Goal: Contribute content: Contribute content

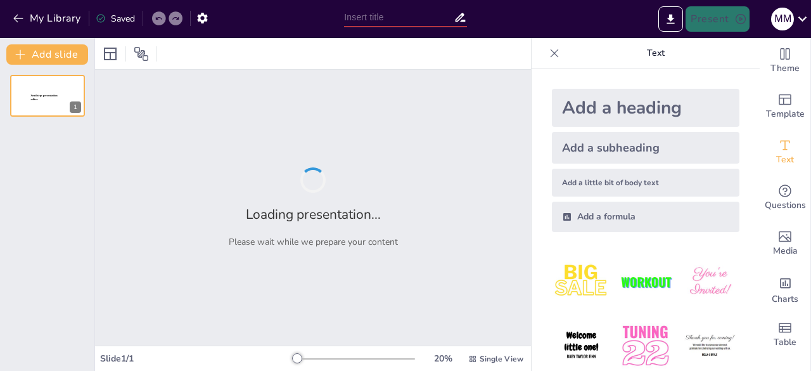
type input "Analisis Faktor Penurunan Pengunjung di [GEOGRAPHIC_DATA] [GEOGRAPHIC_DATA]: Se…"
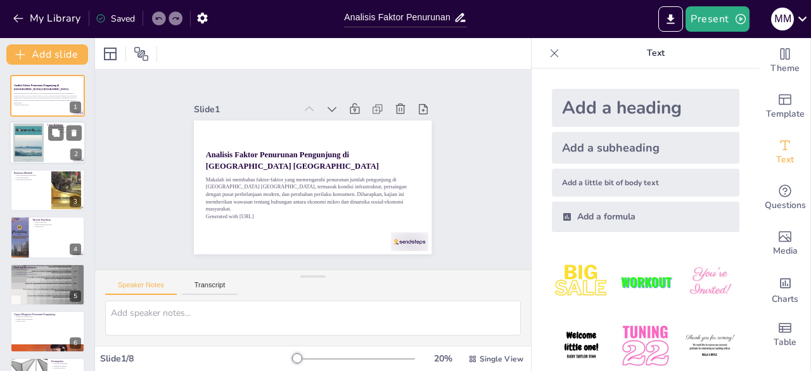
click at [54, 148] on div at bounding box center [48, 143] width 76 height 43
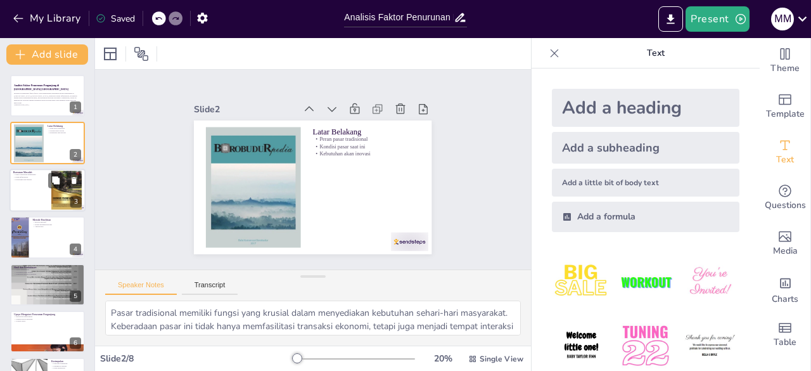
click at [39, 187] on div at bounding box center [48, 189] width 76 height 43
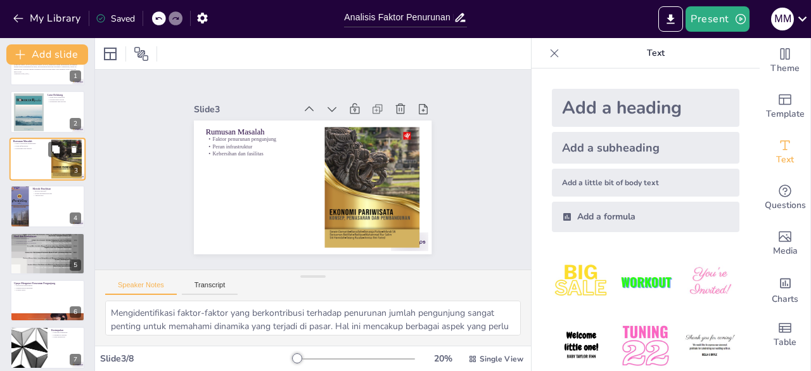
scroll to position [40, 0]
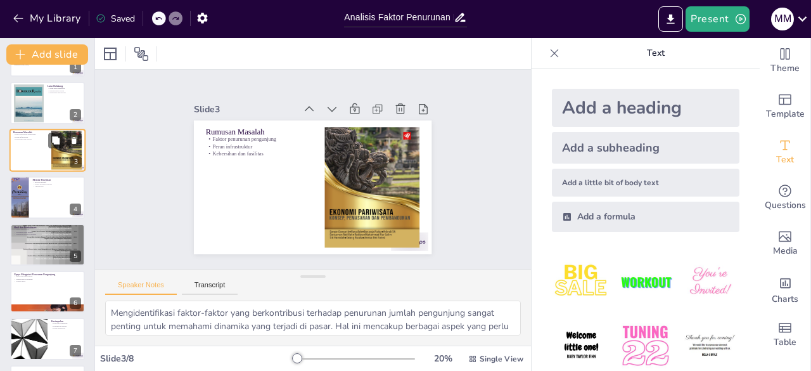
click at [39, 187] on p "Analisis data" at bounding box center [56, 187] width 49 height 3
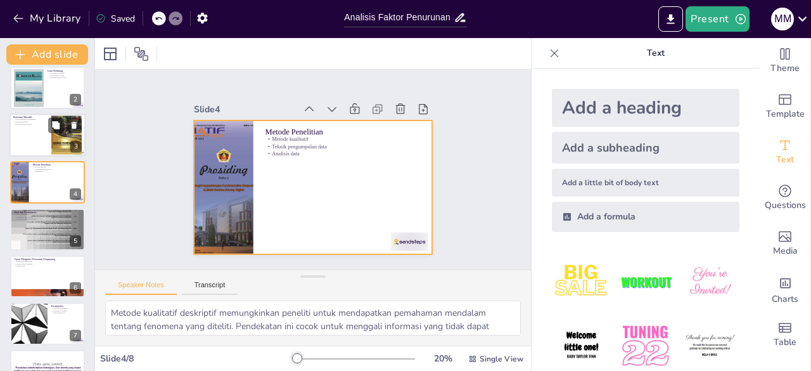
scroll to position [86, 0]
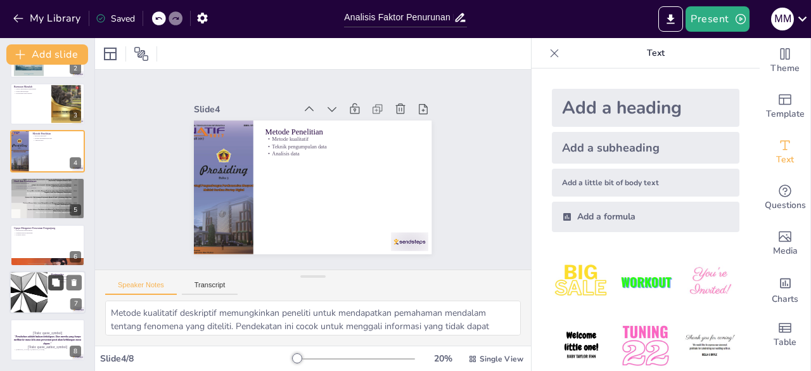
click at [48, 284] on button at bounding box center [55, 282] width 15 height 15
type textarea "Penelitian ini menyimpulkan bahwa penyebab utama penurunan pengunjung adalah pe…"
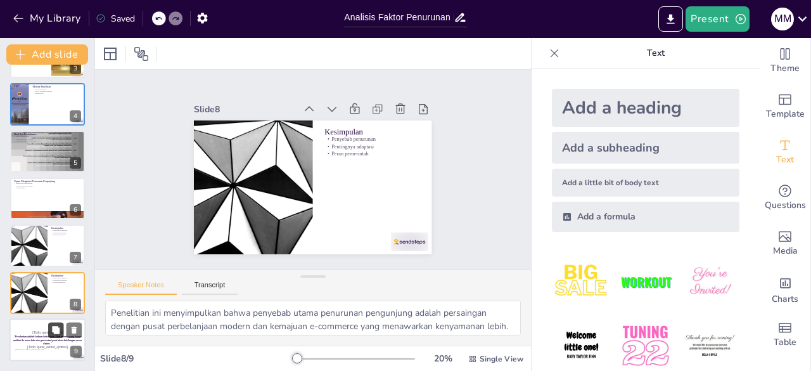
click at [51, 337] on button at bounding box center [55, 329] width 15 height 15
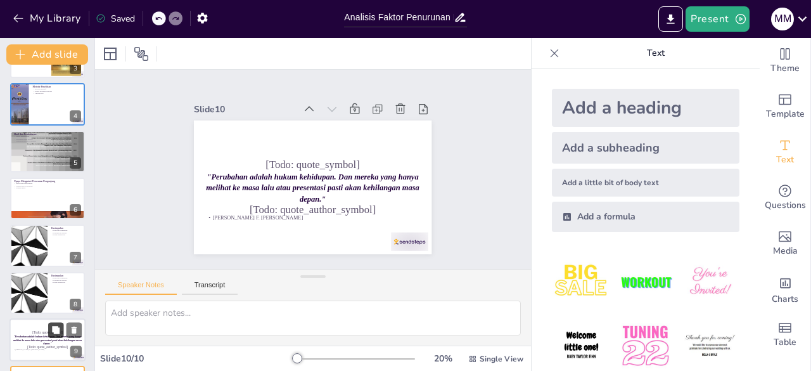
scroll to position [180, 0]
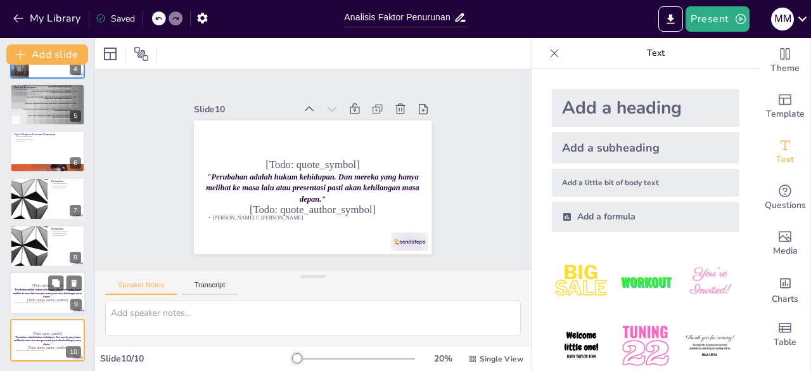
click at [53, 295] on p ""Perubahan adalah hukum kehidupan. Dan mereka yang hanya melihat ke masa lalu a…" at bounding box center [47, 293] width 68 height 11
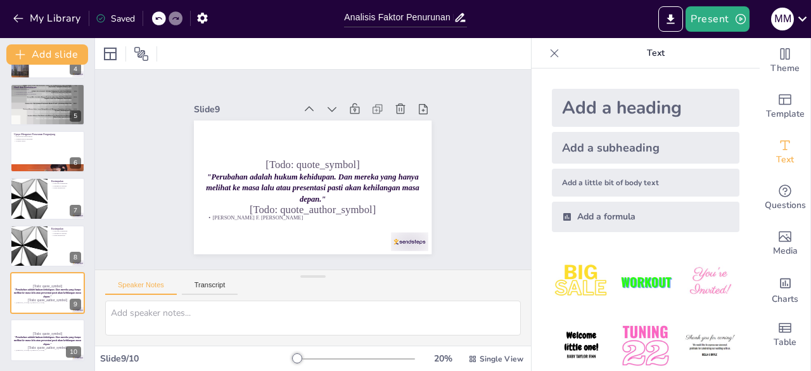
scroll to position [0, 0]
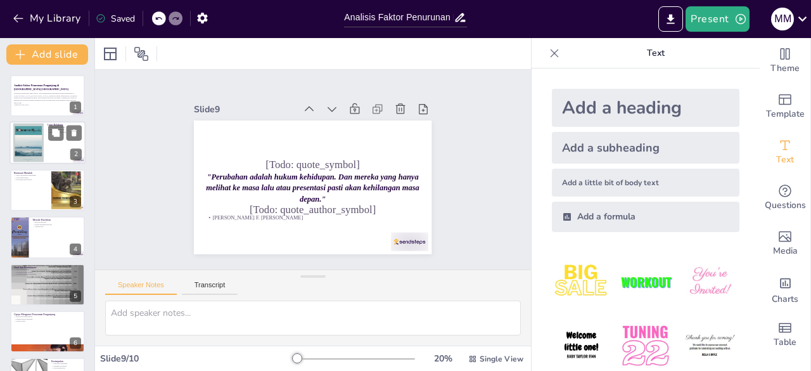
click at [39, 150] on div at bounding box center [28, 143] width 30 height 40
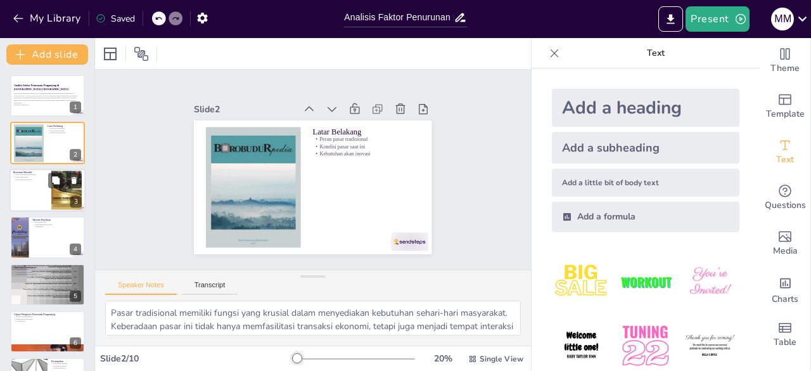
click at [42, 181] on div at bounding box center [48, 189] width 76 height 43
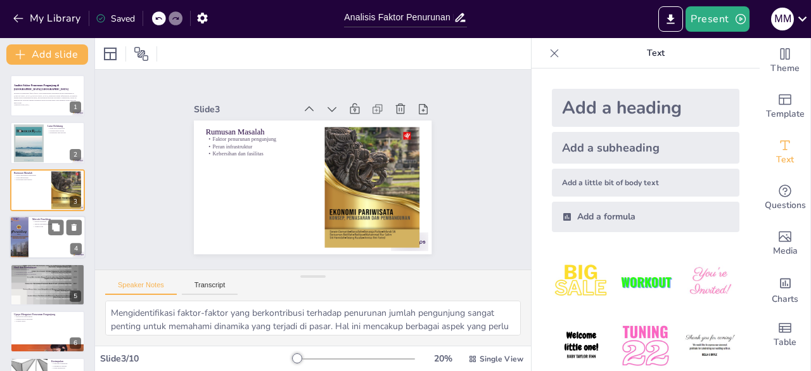
click at [38, 230] on div at bounding box center [48, 236] width 76 height 43
type textarea "Metode kualitatif deskriptif memungkinkan peneliti untuk mendapatkan pemahaman …"
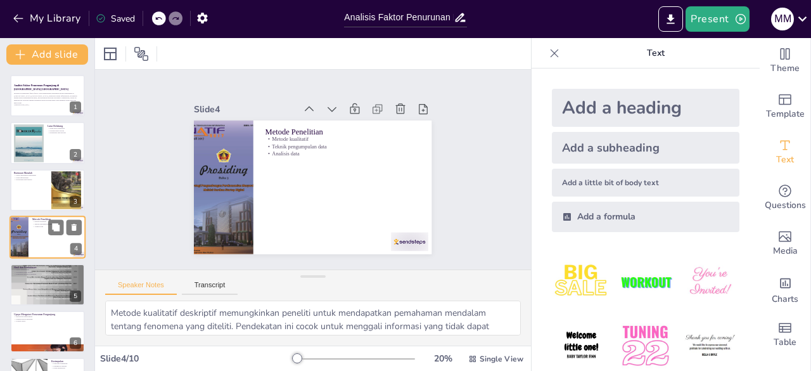
scroll to position [19, 0]
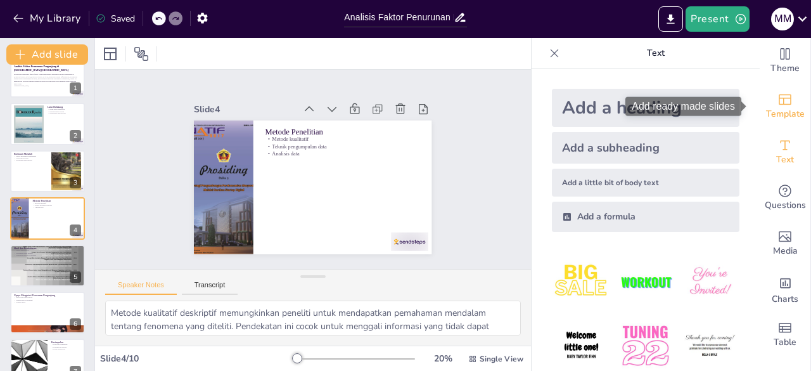
click at [777, 104] on icon "Add ready made slides" at bounding box center [784, 99] width 15 height 15
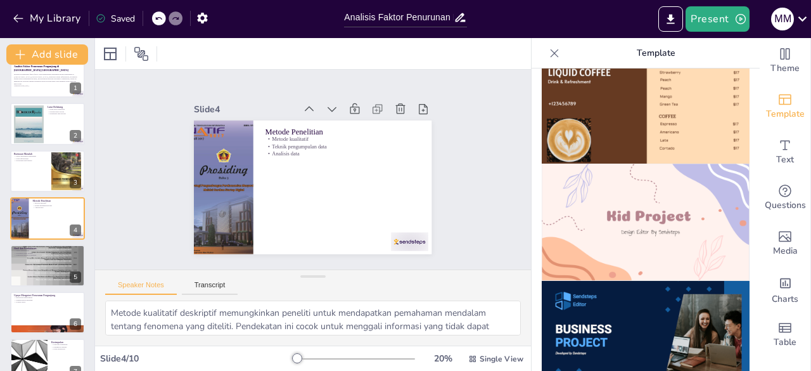
scroll to position [851, 0]
click at [654, 229] on img at bounding box center [646, 221] width 208 height 117
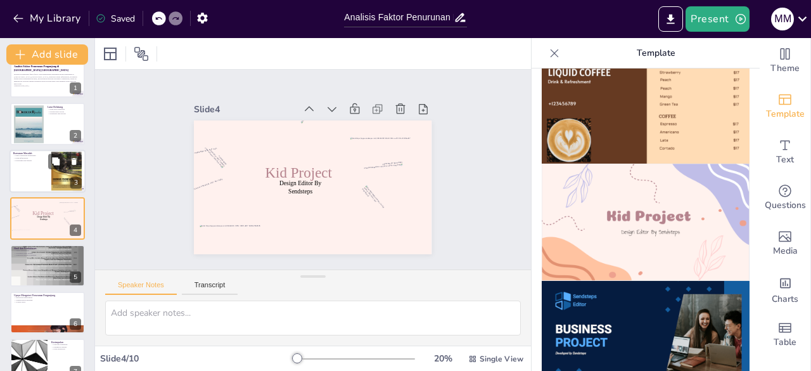
click at [41, 184] on div at bounding box center [48, 170] width 76 height 43
type textarea "Mengidentifikasi faktor-faktor yang berkontribusi terhadap penurunan jumlah pen…"
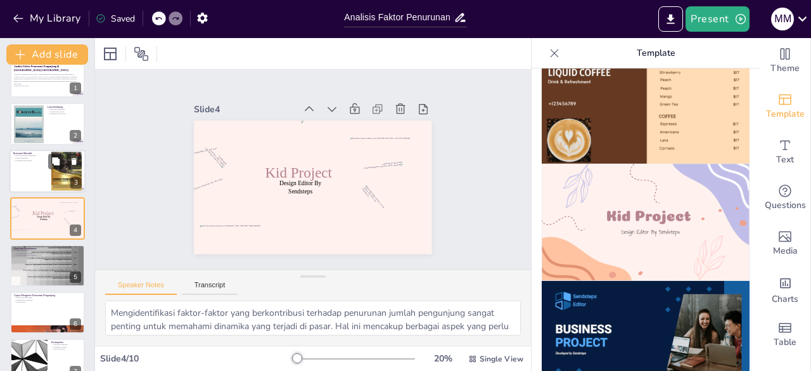
scroll to position [0, 0]
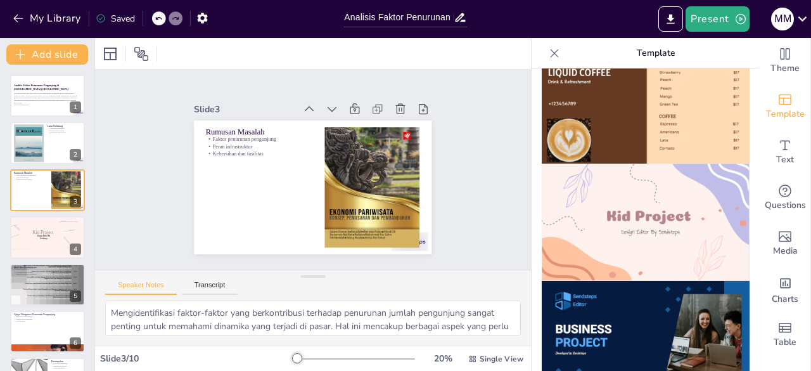
click at [609, 167] on img at bounding box center [646, 221] width 208 height 117
